Goal: Task Accomplishment & Management: Manage account settings

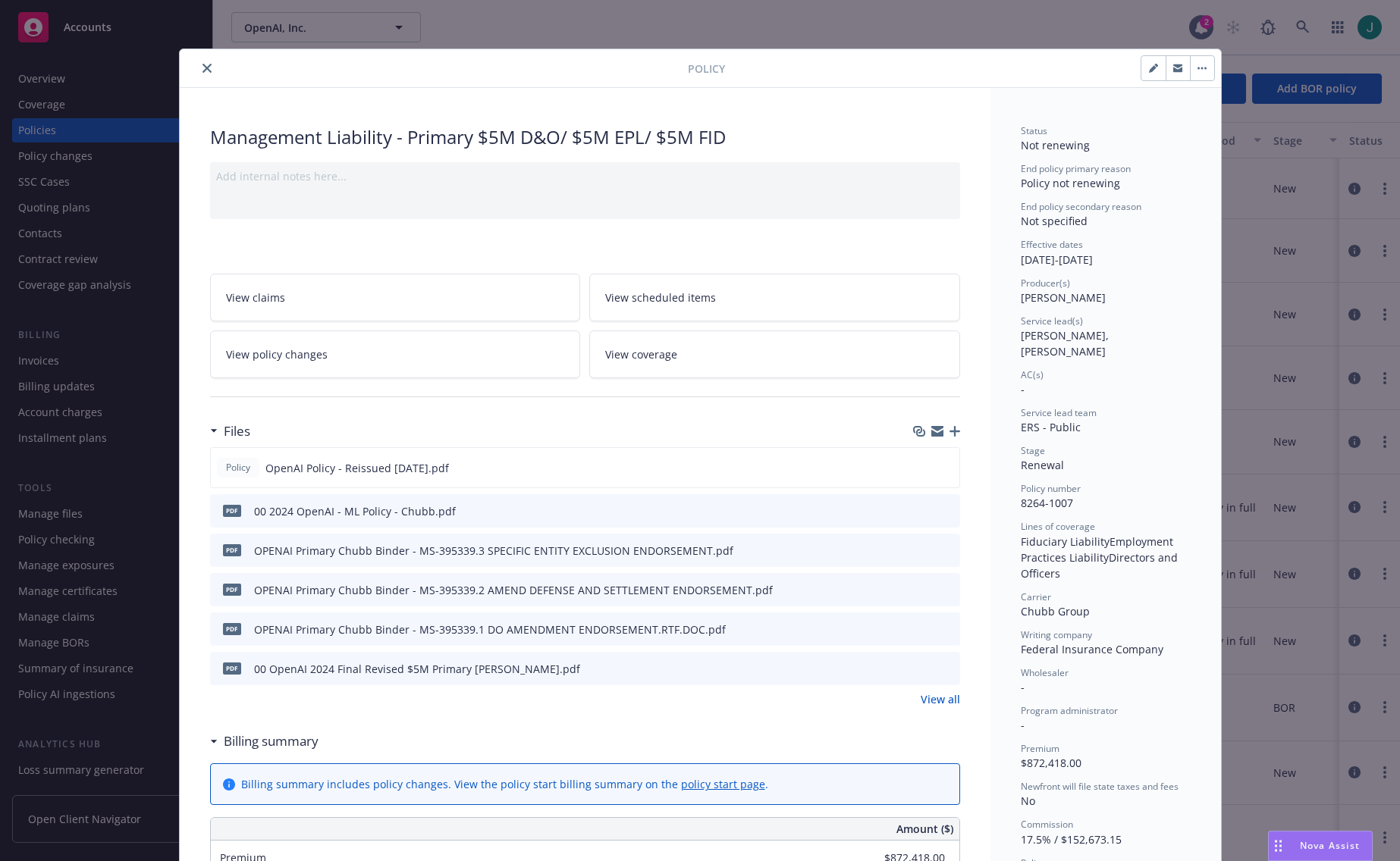
click at [1194, 75] on button "button" at bounding box center [1201, 68] width 24 height 24
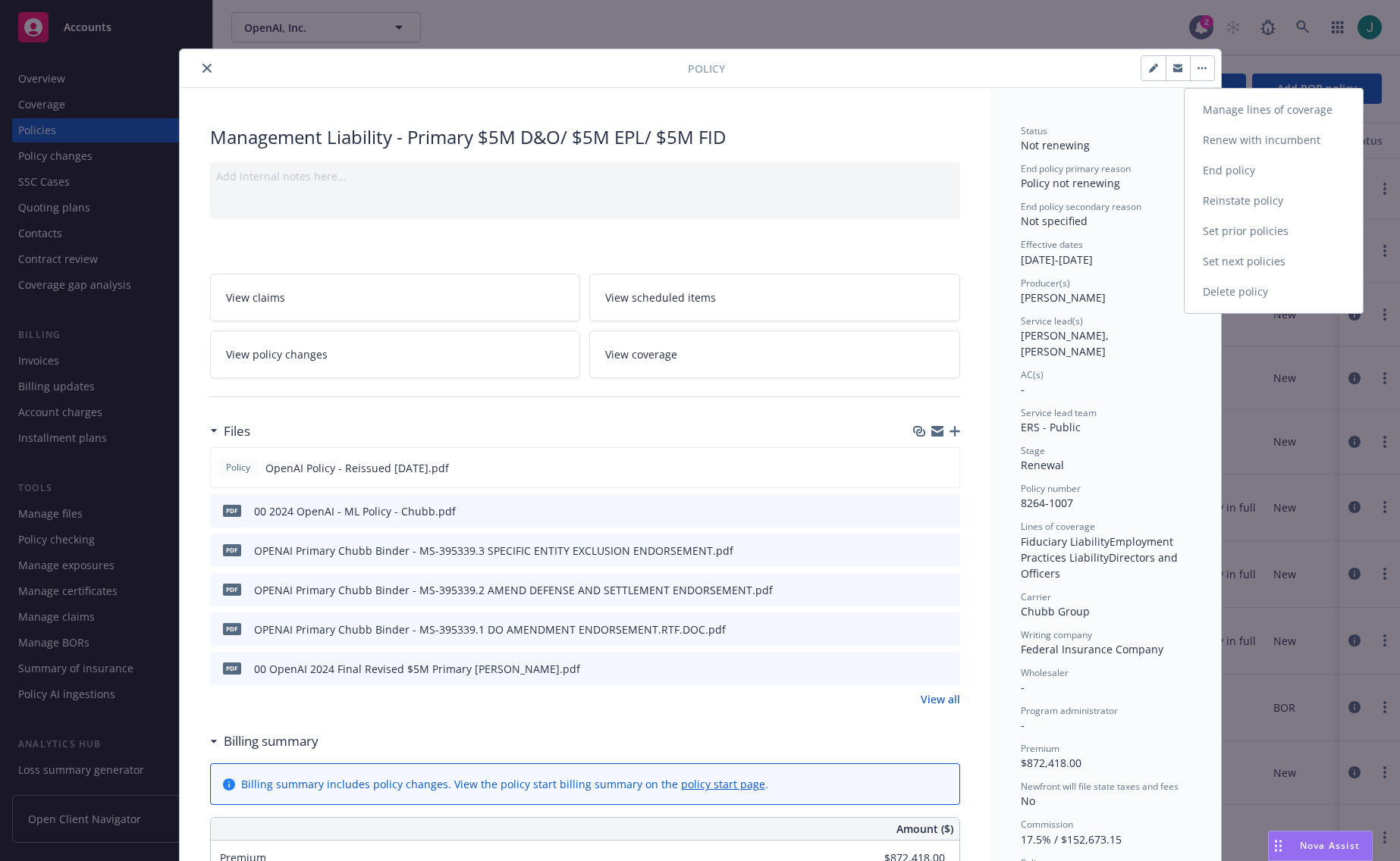
click at [1217, 170] on link "End policy" at bounding box center [1274, 170] width 179 height 30
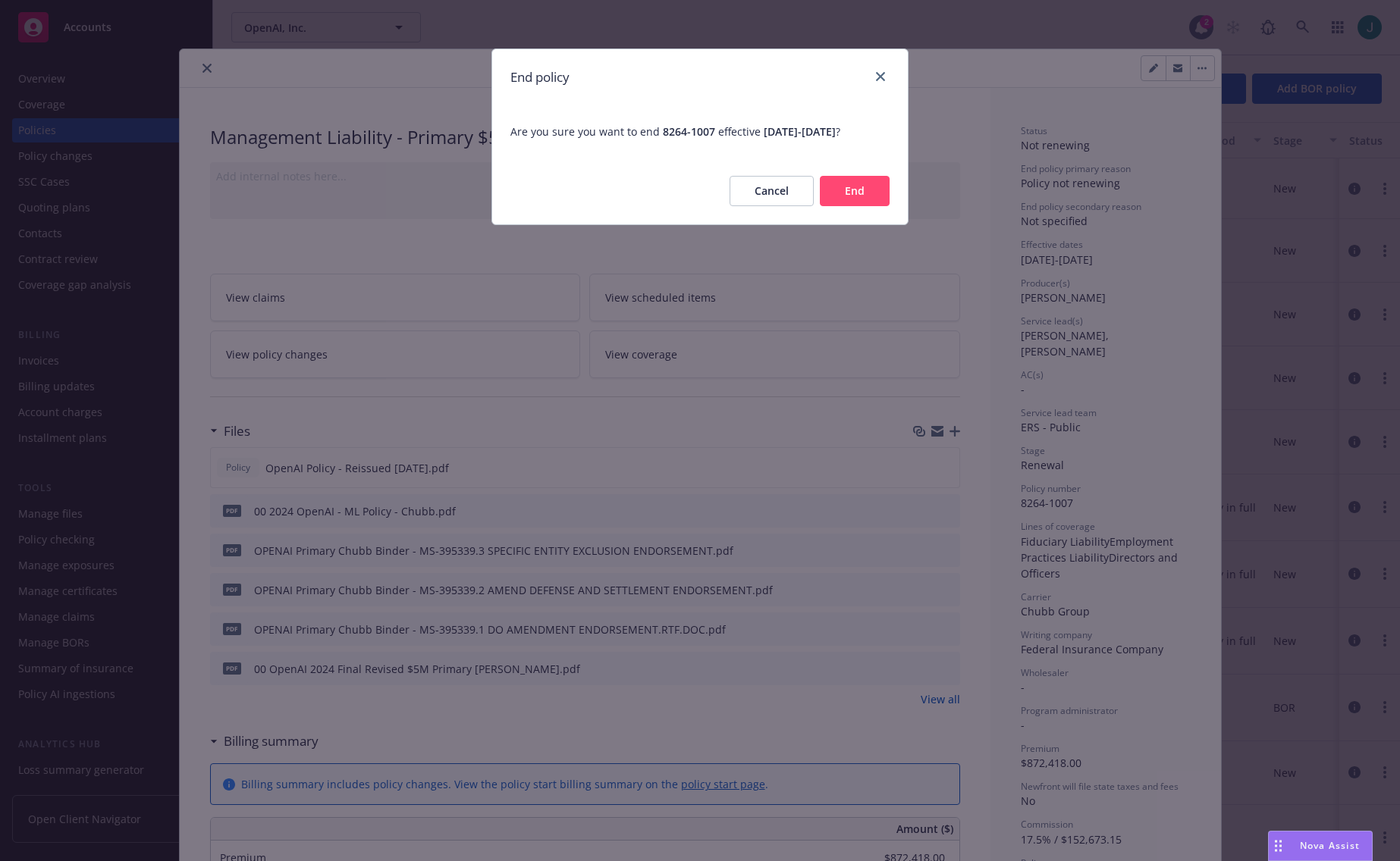
click at [857, 195] on button "End" at bounding box center [854, 190] width 70 height 30
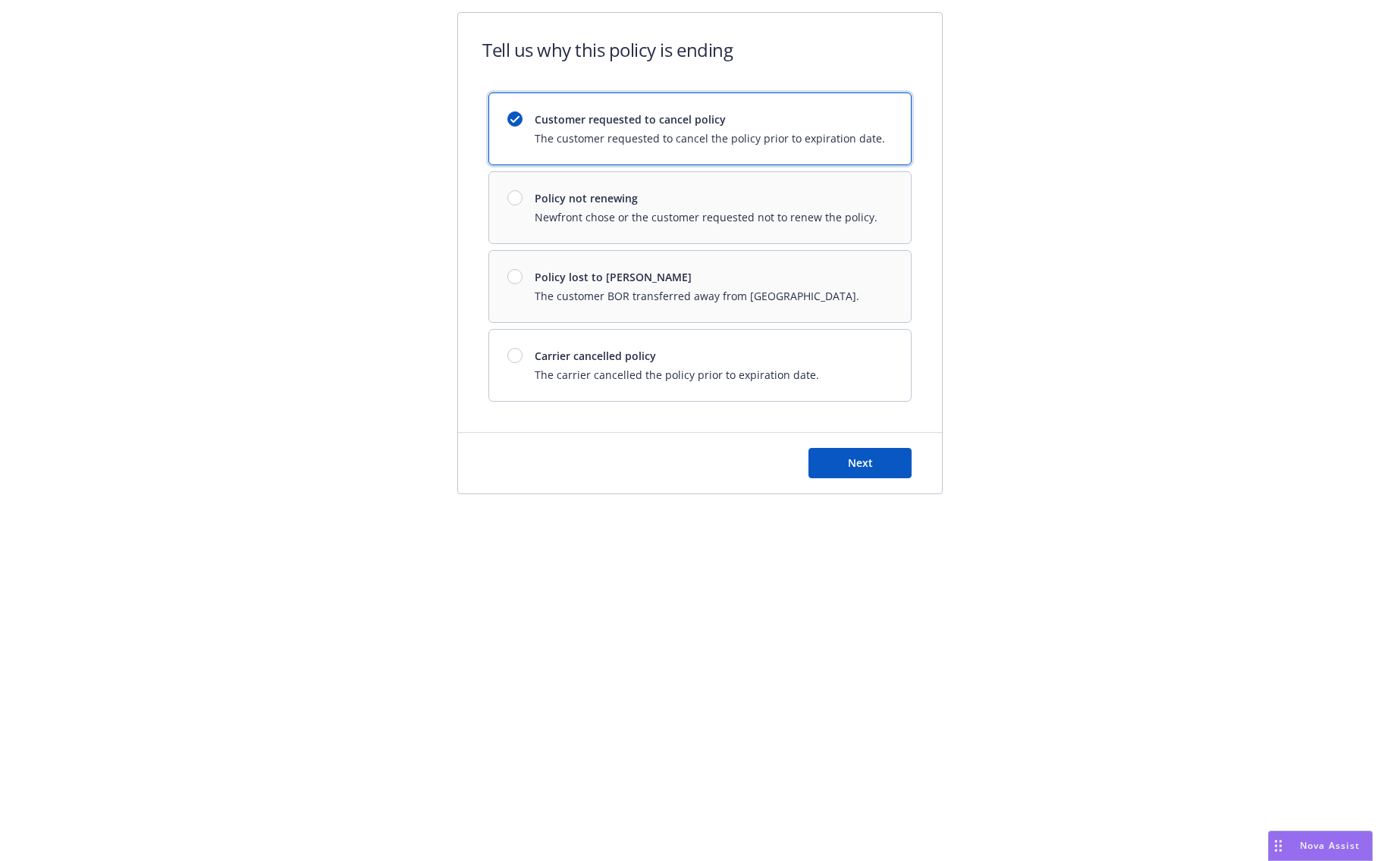
click at [511, 279] on div "Customer requested to cancel policy The customer requested to cancel the policy…" at bounding box center [700, 247] width 423 height 310
click at [514, 281] on div "Customer requested to cancel policy The customer requested to cancel the policy…" at bounding box center [700, 247] width 423 height 310
click at [517, 279] on div "Customer requested to cancel policy The customer requested to cancel the policy…" at bounding box center [700, 247] width 423 height 310
drag, startPoint x: 517, startPoint y: 279, endPoint x: 535, endPoint y: 278, distance: 18.0
click at [517, 279] on div "Customer requested to cancel policy The customer requested to cancel the policy…" at bounding box center [700, 247] width 423 height 310
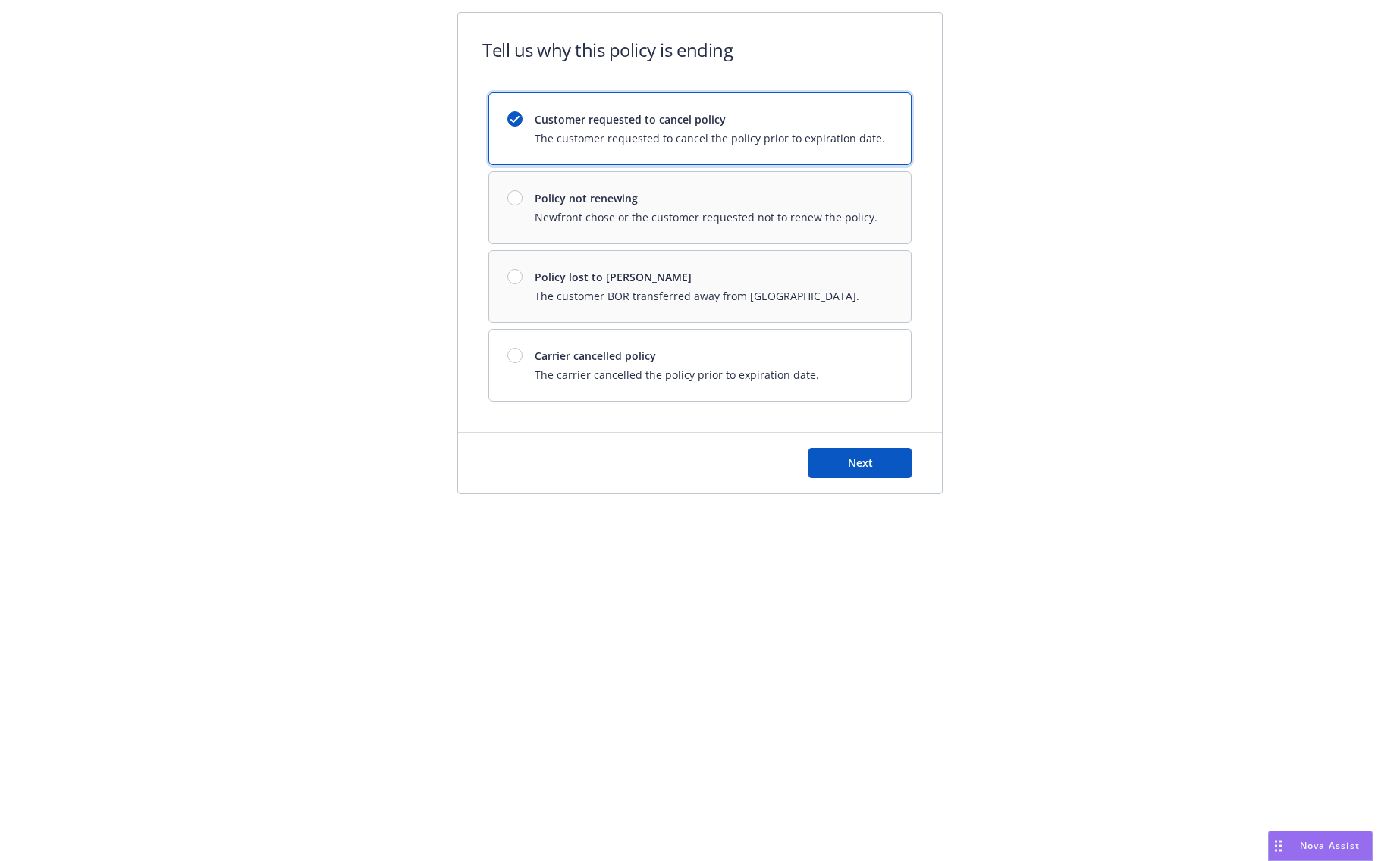
click at [588, 280] on div "Customer requested to cancel policy The customer requested to cancel the policy…" at bounding box center [700, 247] width 423 height 310
click at [704, 278] on div "Customer requested to cancel policy The customer requested to cancel the policy…" at bounding box center [700, 247] width 423 height 310
click at [679, 369] on span "The carrier cancelled the policy prior to expiration date." at bounding box center [677, 375] width 284 height 16
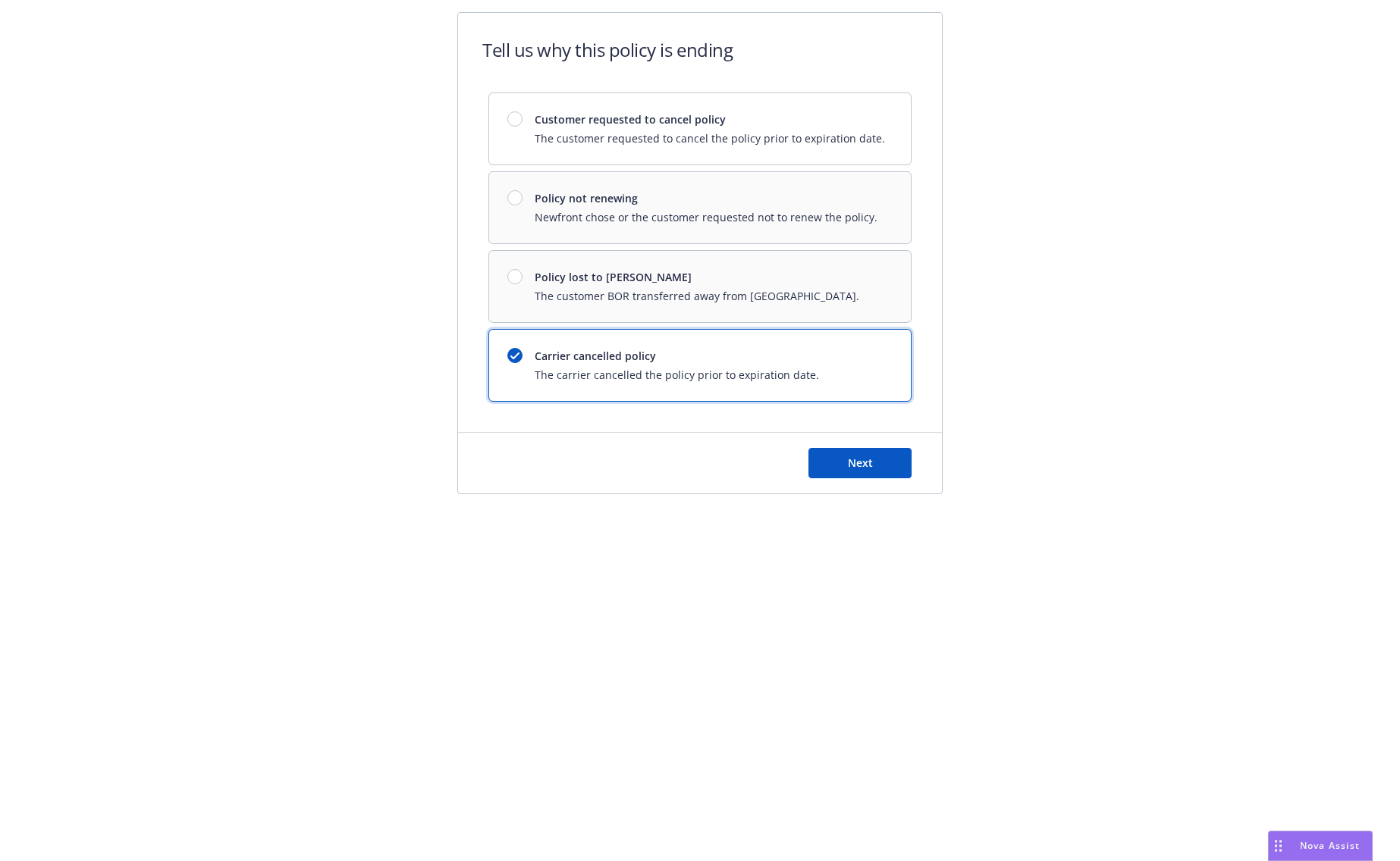
click at [725, 283] on div "Customer requested to cancel policy The customer requested to cancel the policy…" at bounding box center [700, 247] width 423 height 310
click at [517, 357] on icon at bounding box center [515, 355] width 11 height 7
click at [857, 465] on span "Next" at bounding box center [860, 462] width 25 height 15
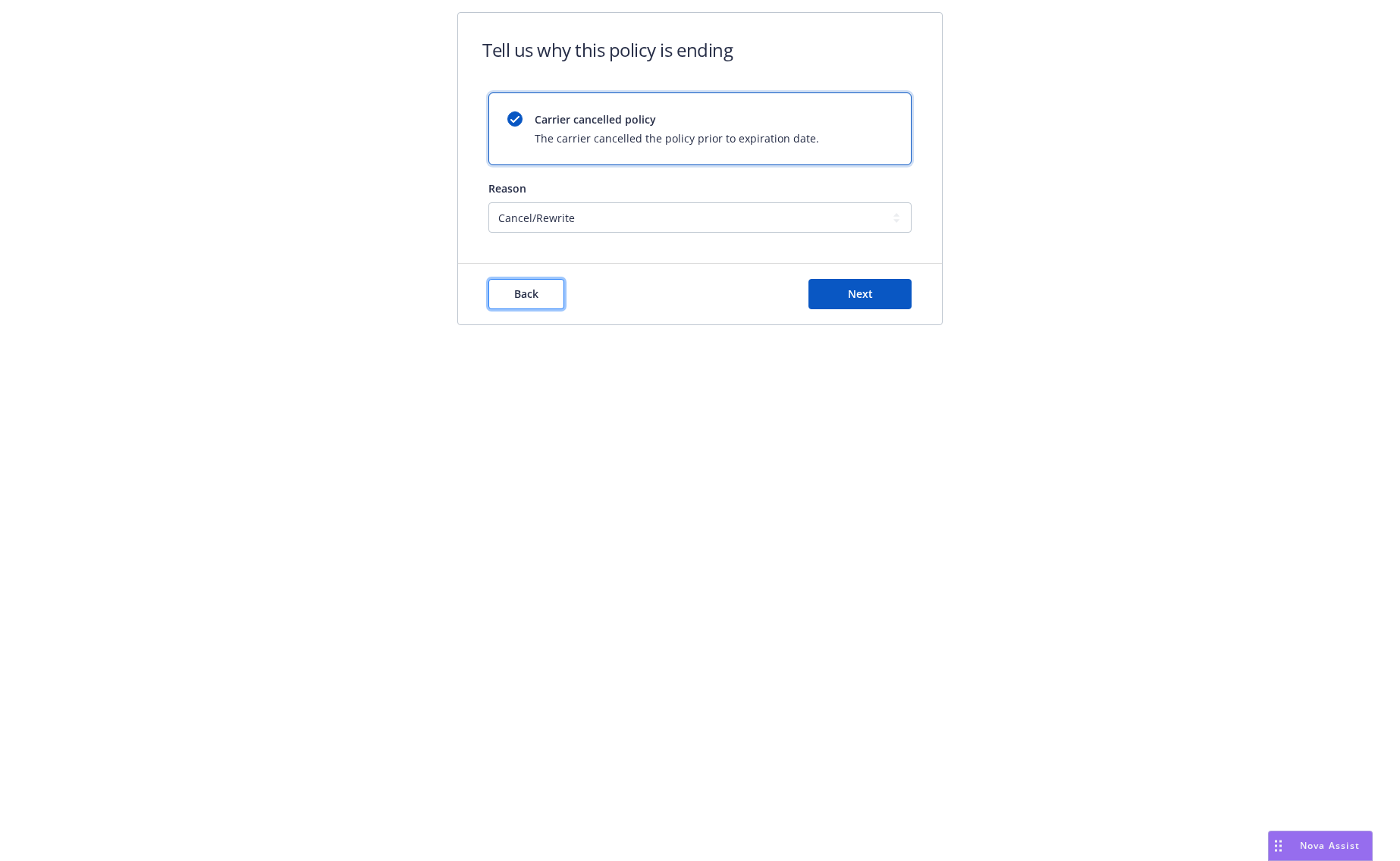
click at [518, 298] on span "Back" at bounding box center [525, 293] width 24 height 15
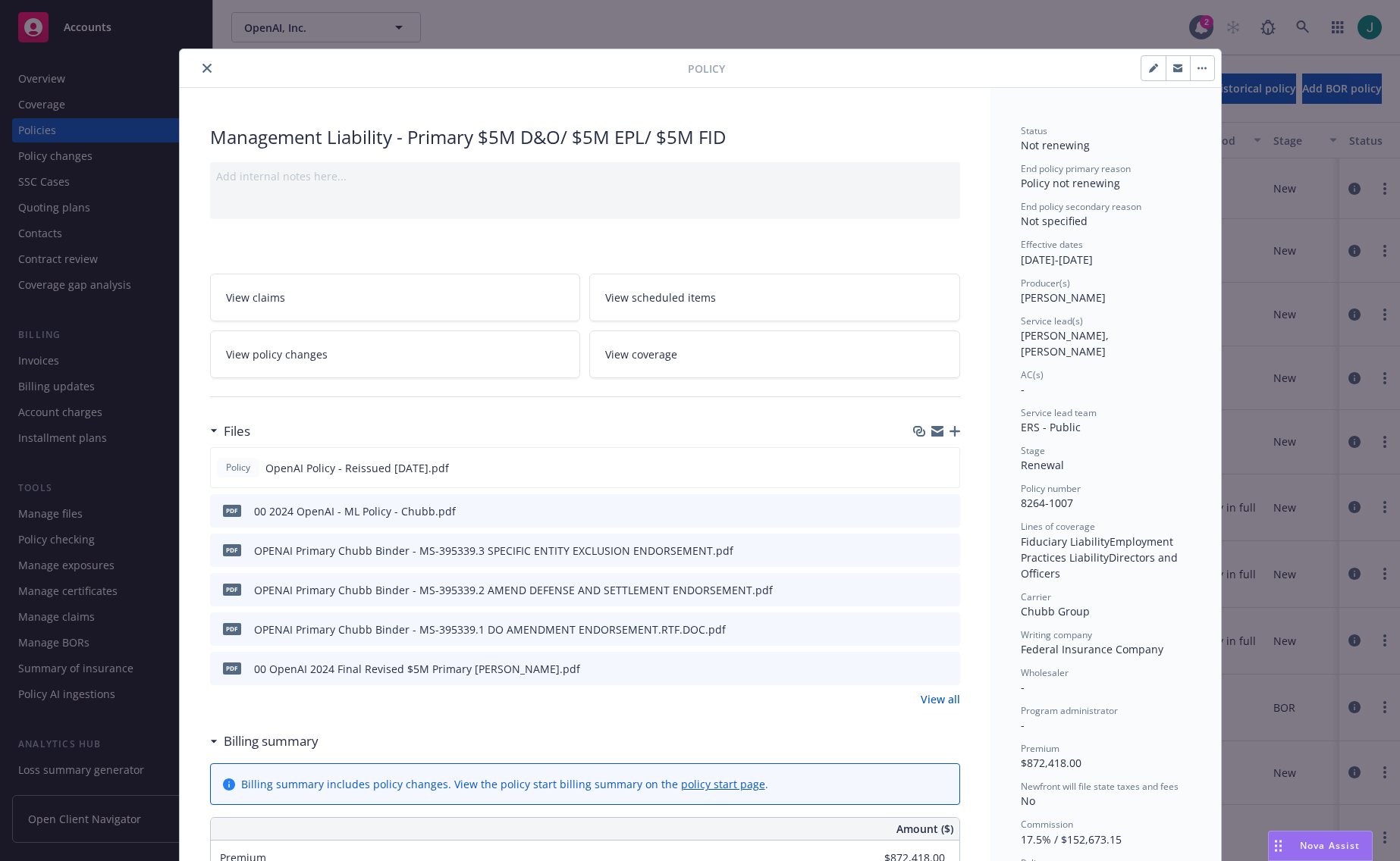
click at [1149, 71] on icon "button" at bounding box center [1152, 69] width 8 height 8
select select "RENEWAL"
select select "other"
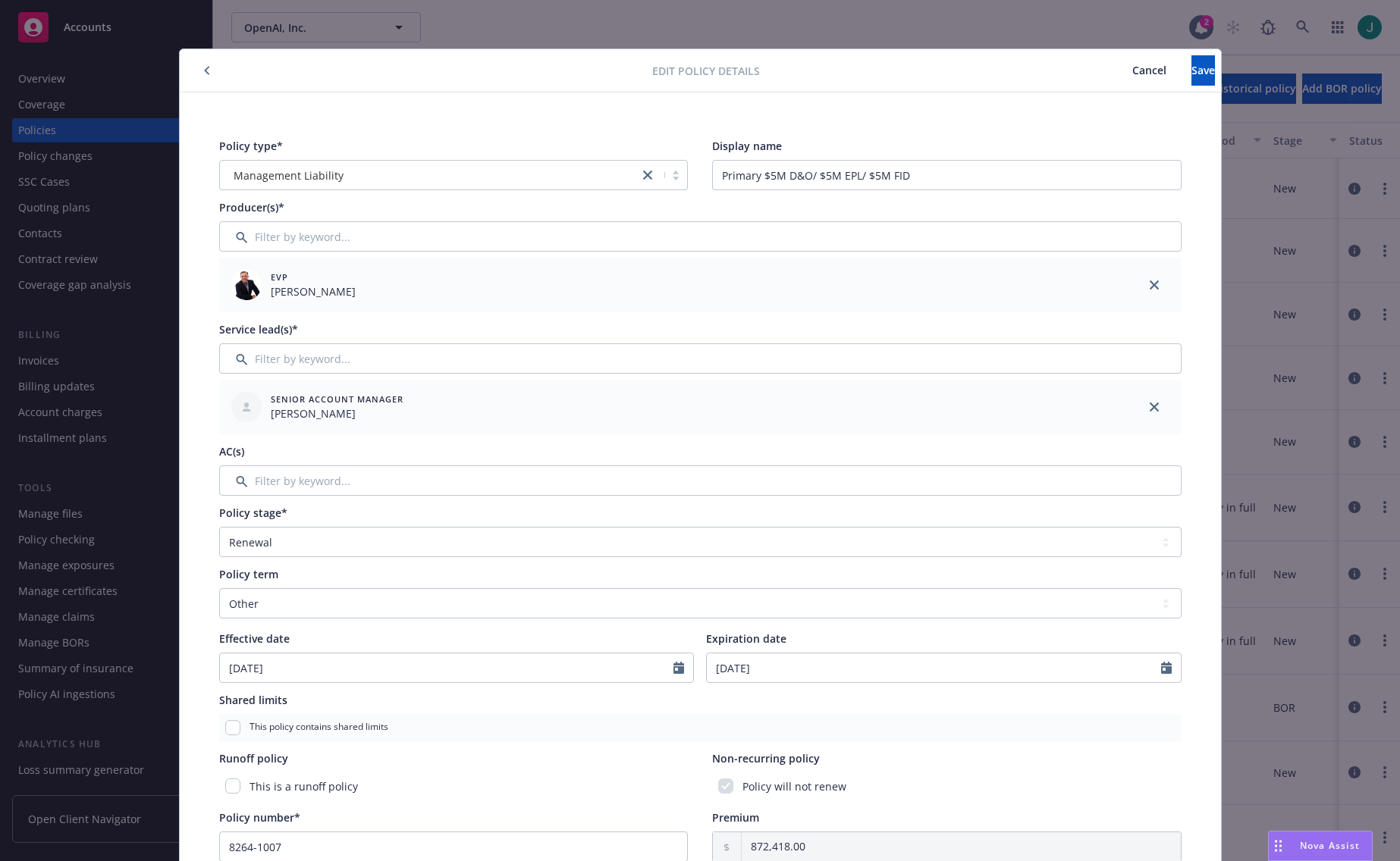
click at [1132, 75] on span "Cancel" at bounding box center [1149, 70] width 34 height 15
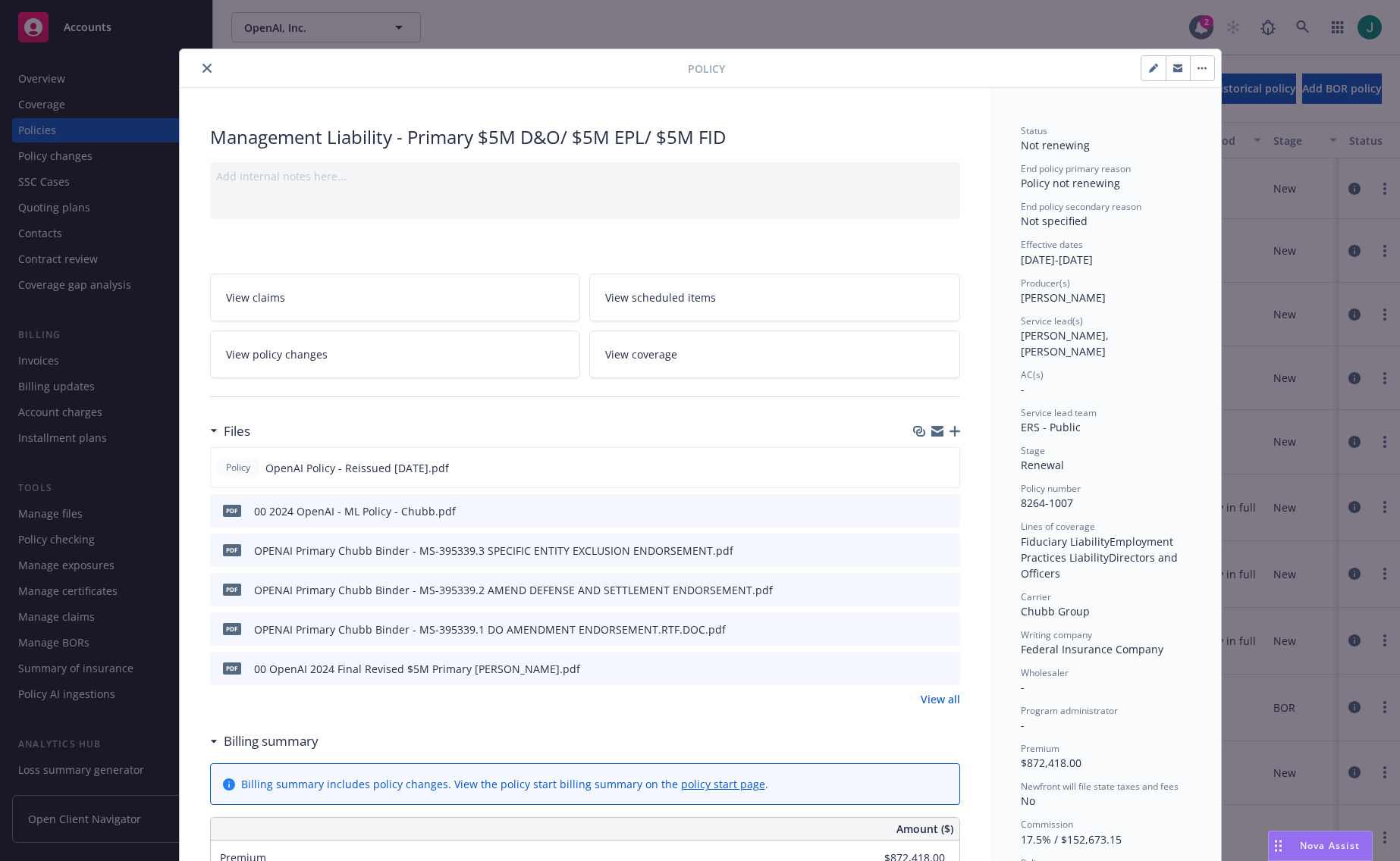
click at [202, 70] on icon "close" at bounding box center [206, 68] width 9 height 9
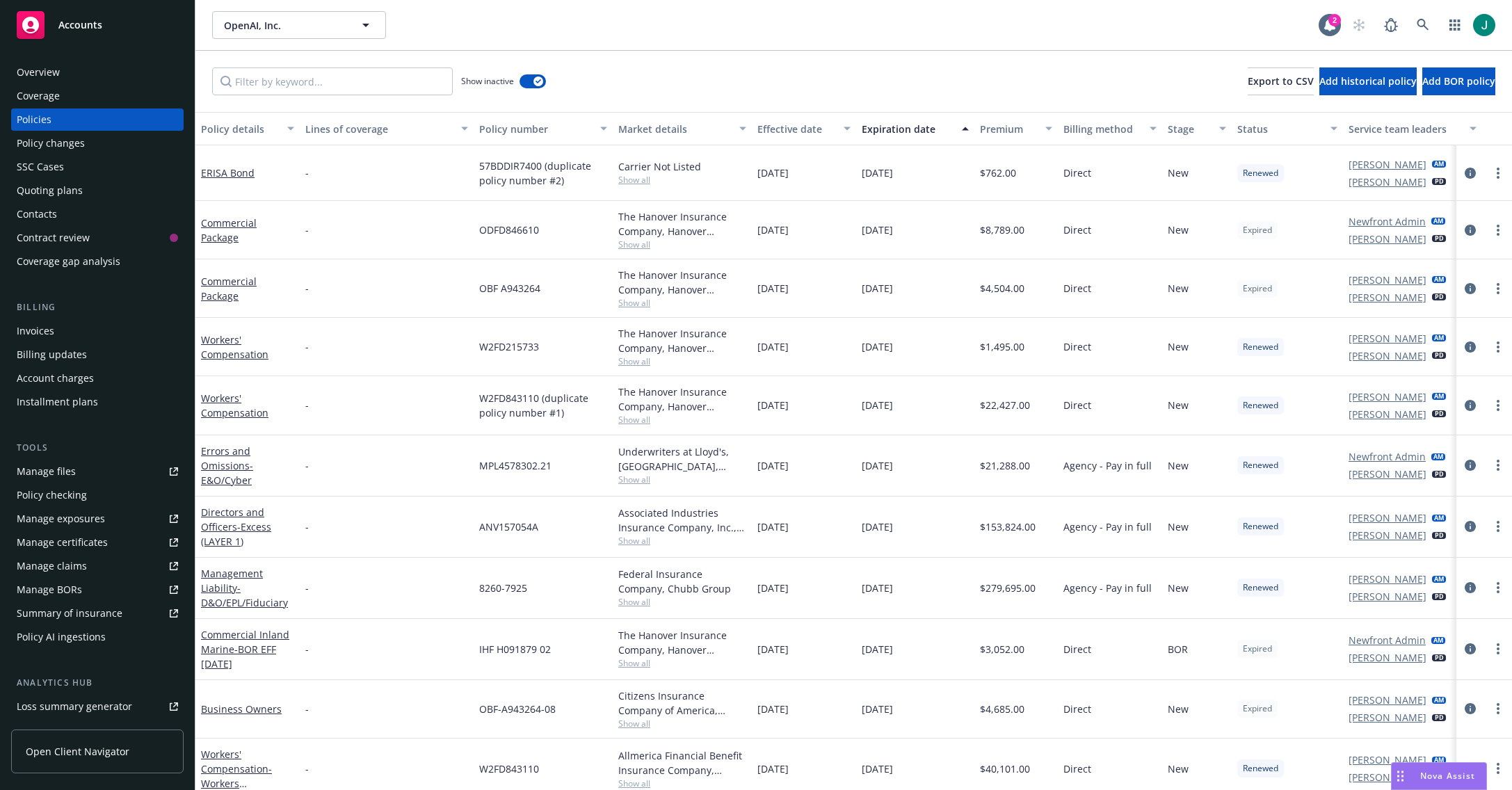
scroll to position [0, 37]
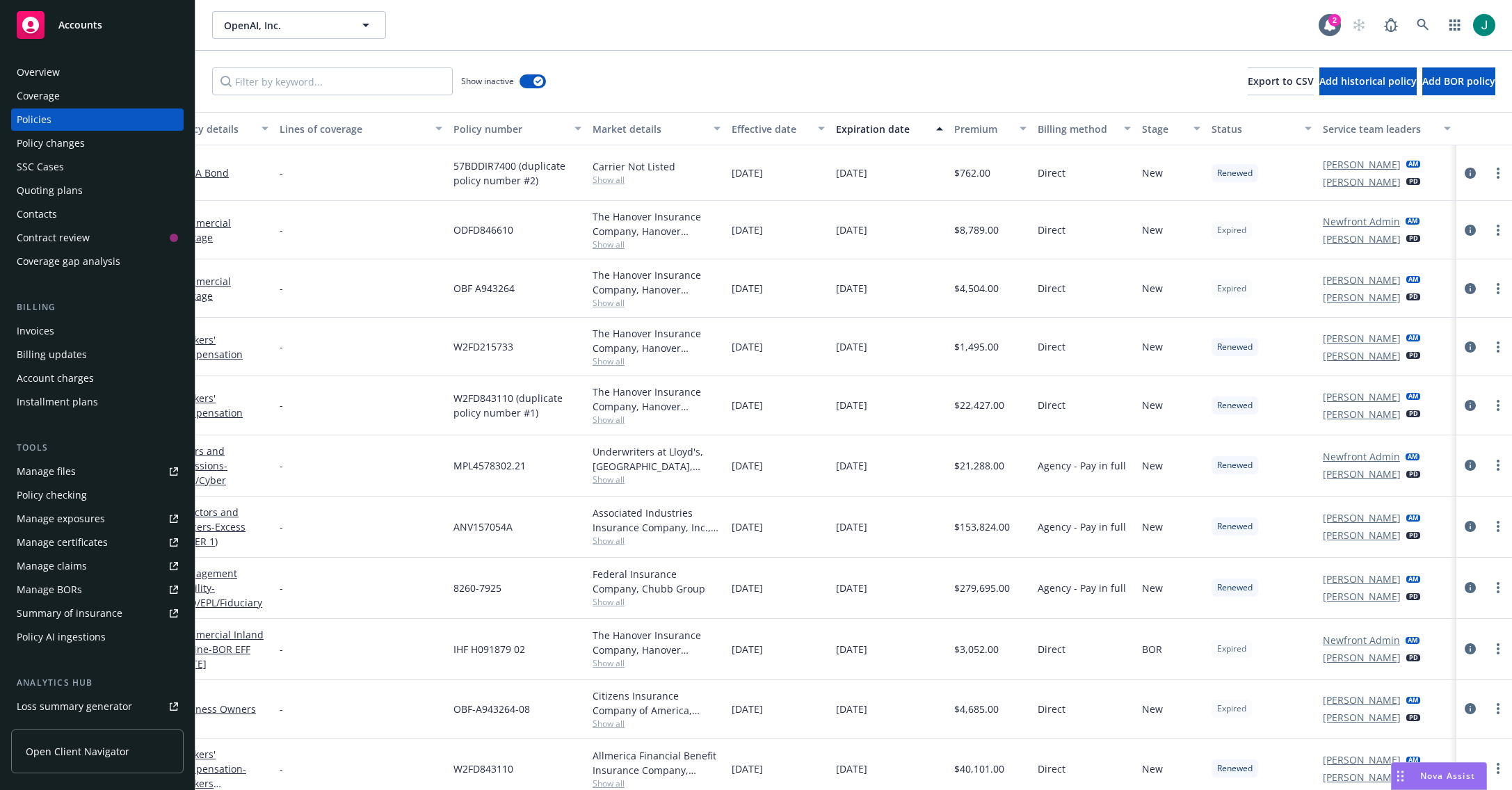
click at [1222, 129] on div "Status" at bounding box center [1253, 129] width 85 height 14
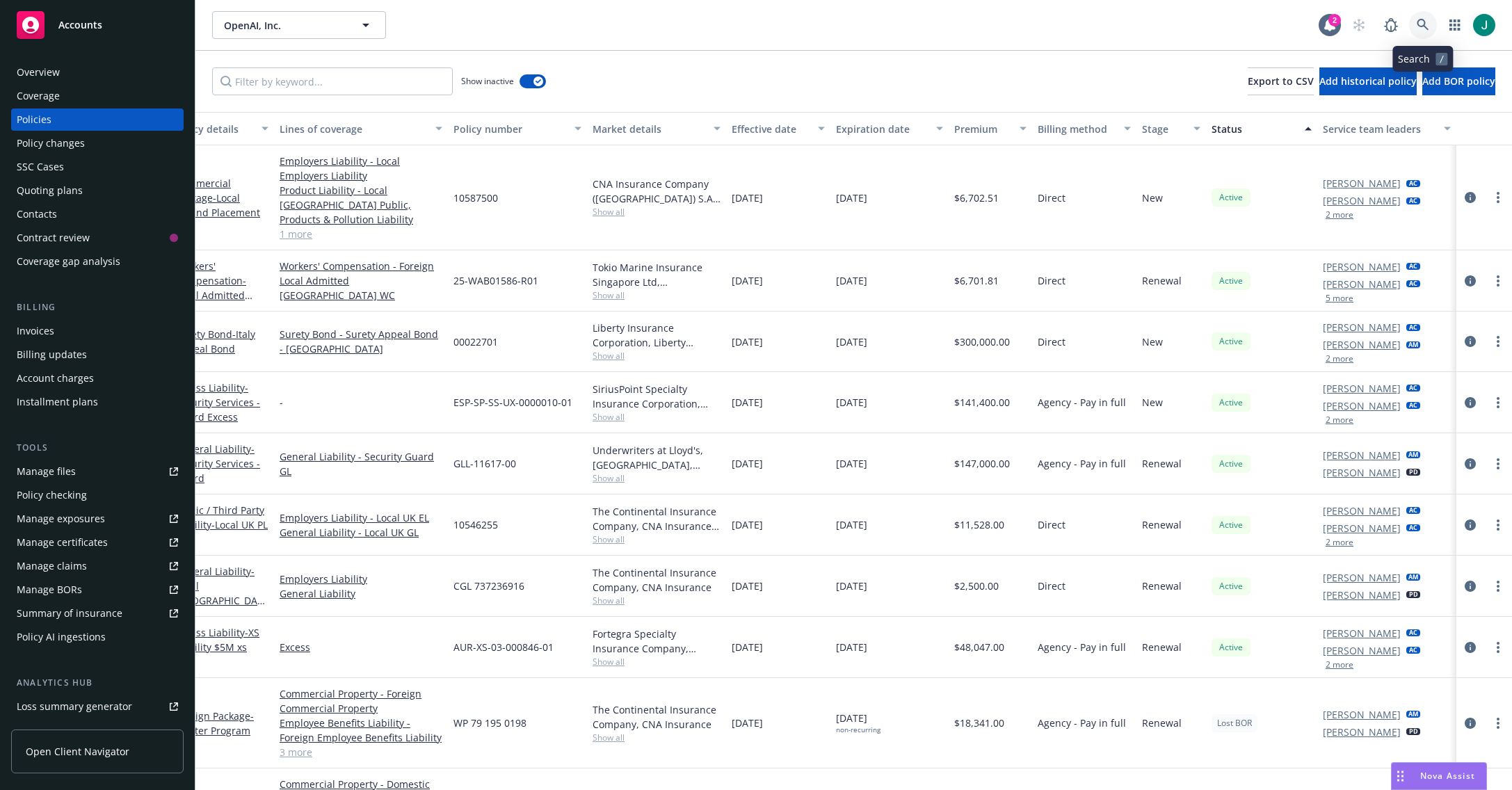
click at [1283, 24] on icon at bounding box center [1423, 25] width 12 height 12
click at [1283, 27] on icon at bounding box center [1329, 25] width 11 height 12
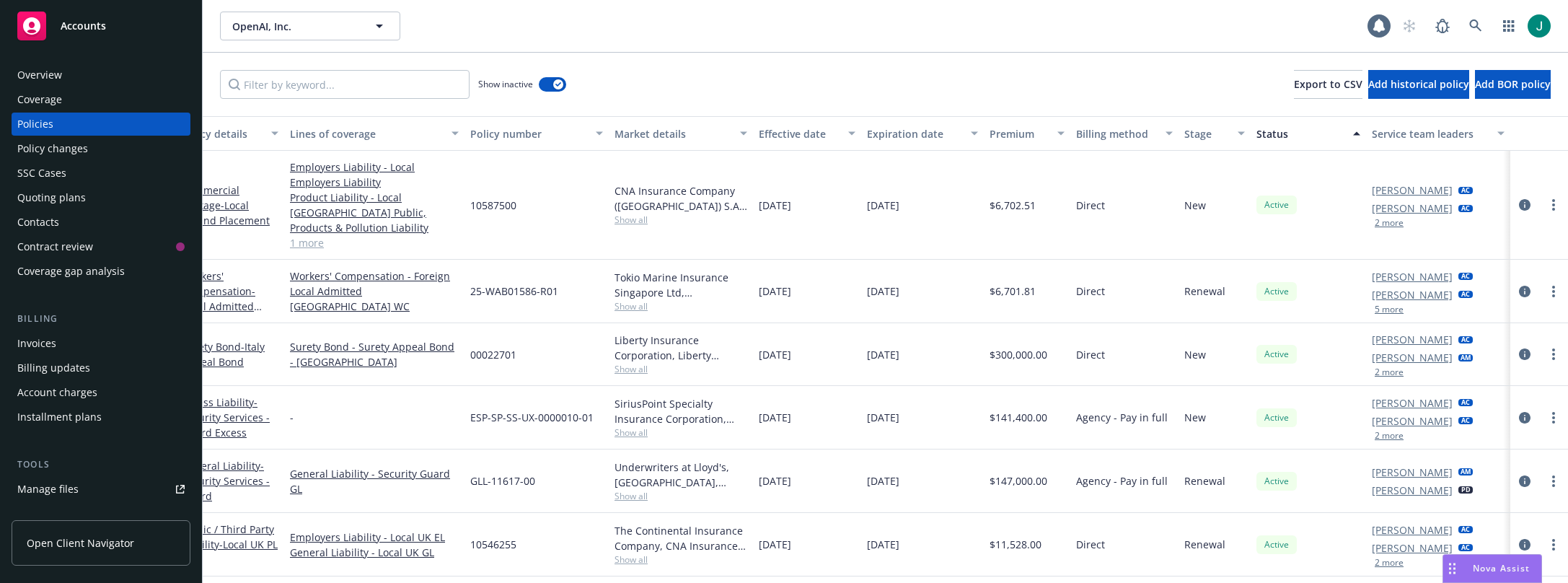
click at [1331, 239] on div at bounding box center [1538, 205] width 57 height 109
